Goal: Information Seeking & Learning: Learn about a topic

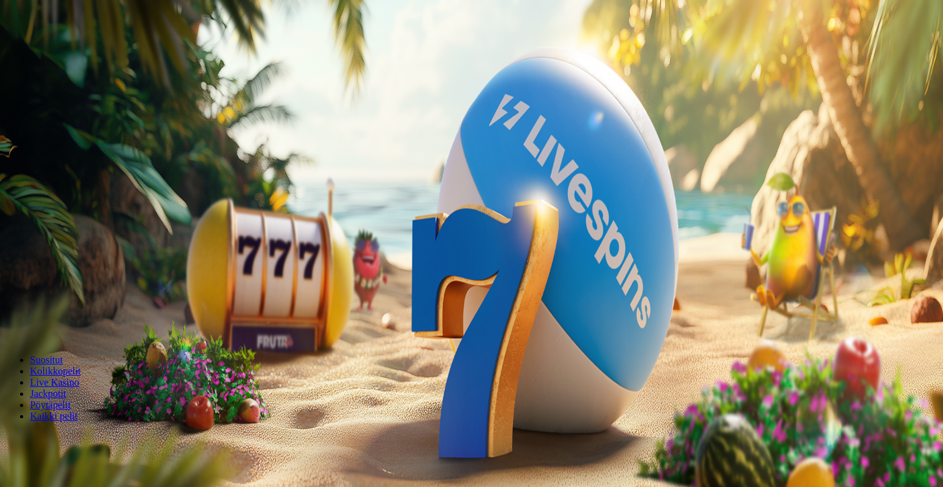
click at [105, 52] on button "Kirjaudu" at bounding box center [86, 45] width 41 height 13
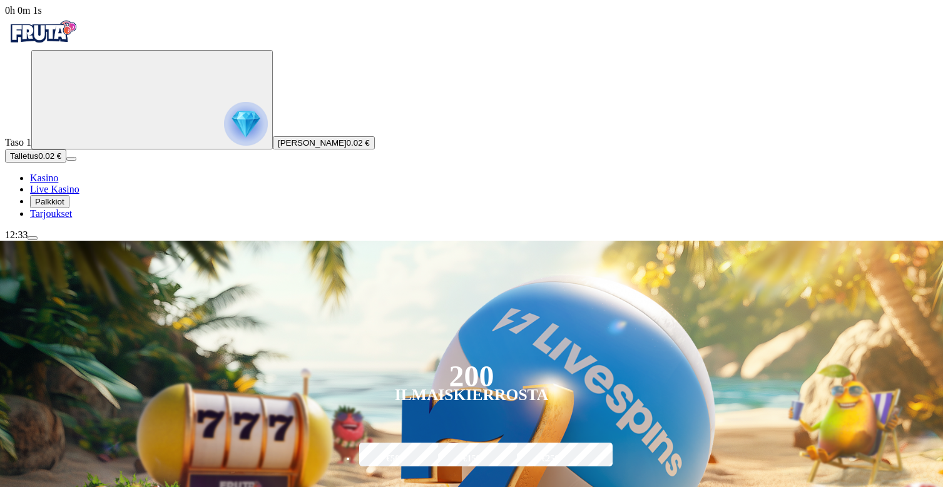
click at [74, 220] on ul "Kasino Live Kasino Palkkiot Tarjoukset" at bounding box center [471, 196] width 933 height 47
click at [64, 206] on span "Palkkiot" at bounding box center [49, 201] width 29 height 9
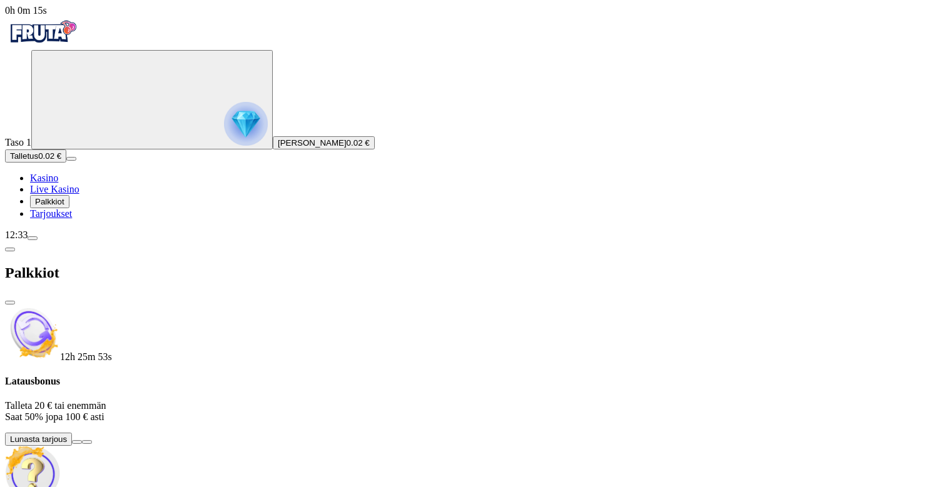
click at [69, 208] on button "Palkkiot" at bounding box center [49, 201] width 39 height 13
click at [70, 220] on ul "Kasino Live Kasino Palkkiot Tarjoukset" at bounding box center [473, 196] width 936 height 47
click at [72, 219] on span "Tarjoukset" at bounding box center [51, 213] width 42 height 11
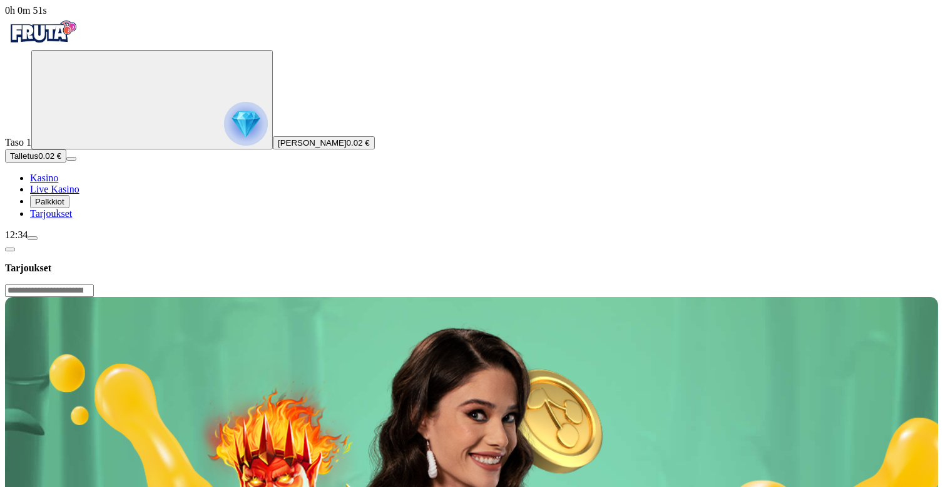
click at [15, 248] on button "button" at bounding box center [10, 250] width 10 height 4
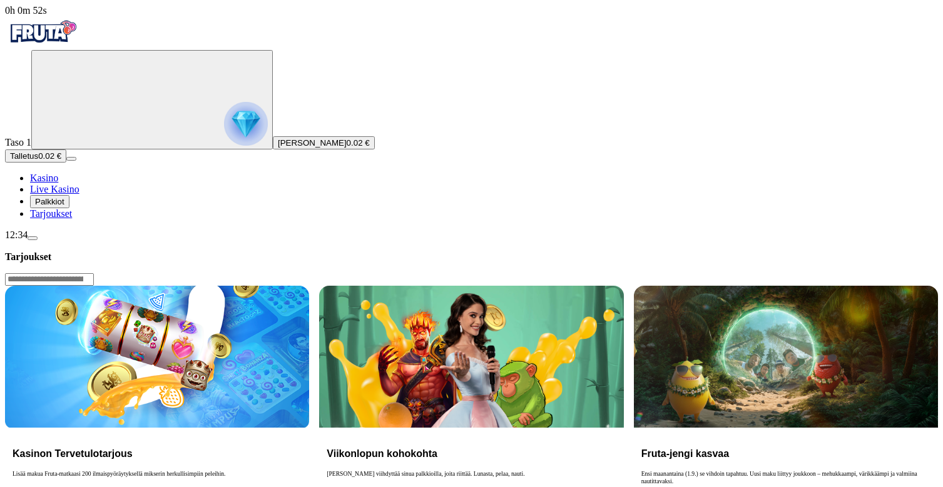
click at [175, 251] on h3 "Tarjoukset" at bounding box center [471, 257] width 933 height 12
